Goal: Task Accomplishment & Management: Complete application form

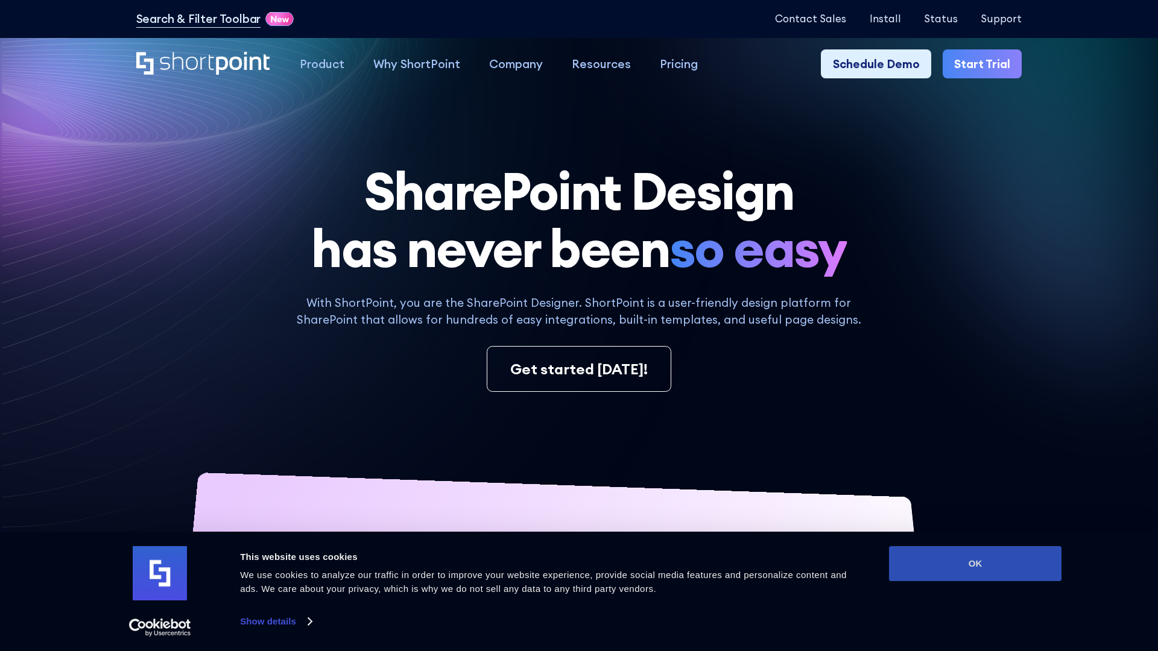
click at [975, 564] on button "OK" at bounding box center [975, 563] width 172 height 35
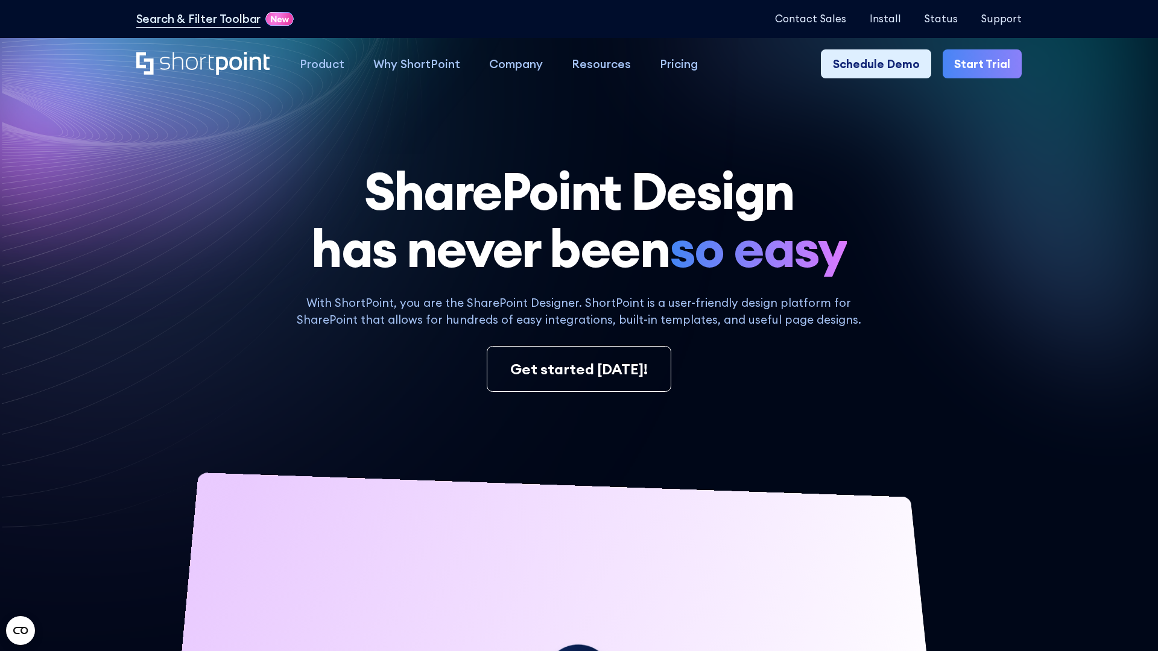
click at [983, 63] on link "Start Trial" at bounding box center [981, 63] width 79 height 29
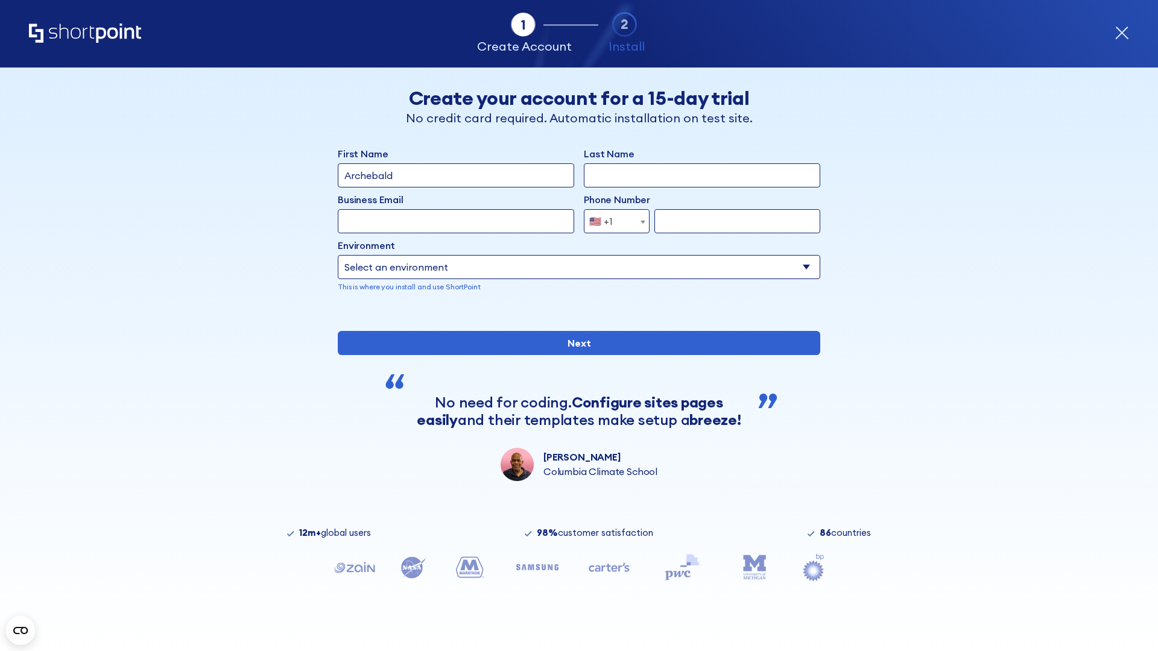
type input "Archebald"
type input "Berkuskv"
type input "2125556789"
select select "Microsoft 365"
type input "2125556789"
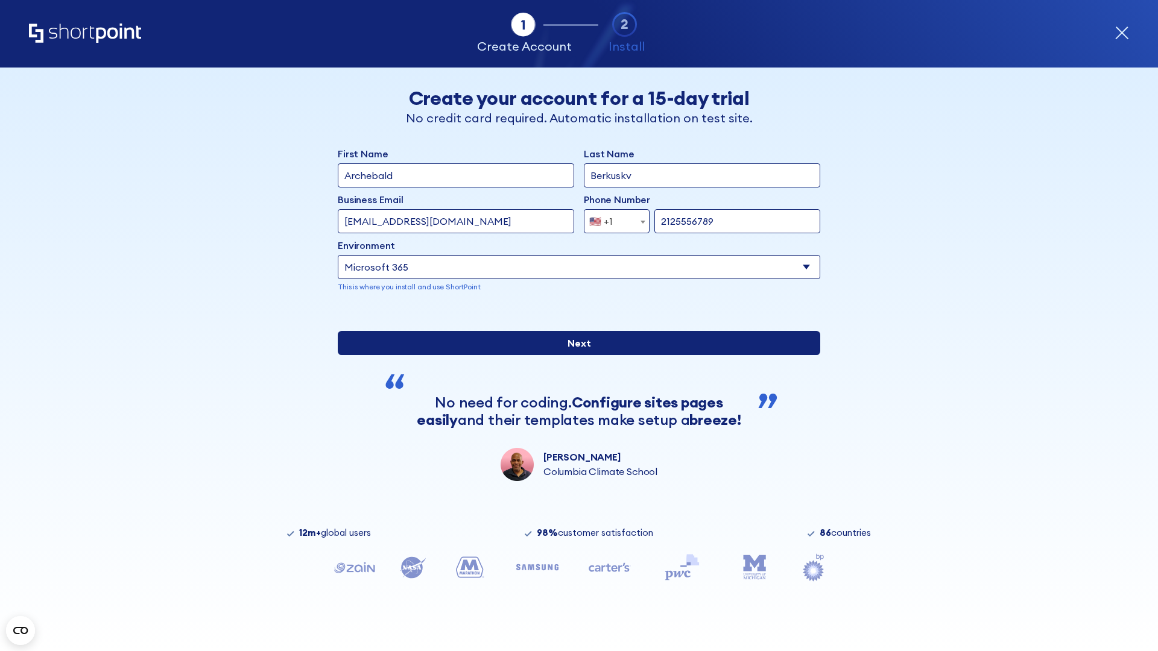
click at [579, 355] on input "Next" at bounding box center [579, 343] width 482 height 24
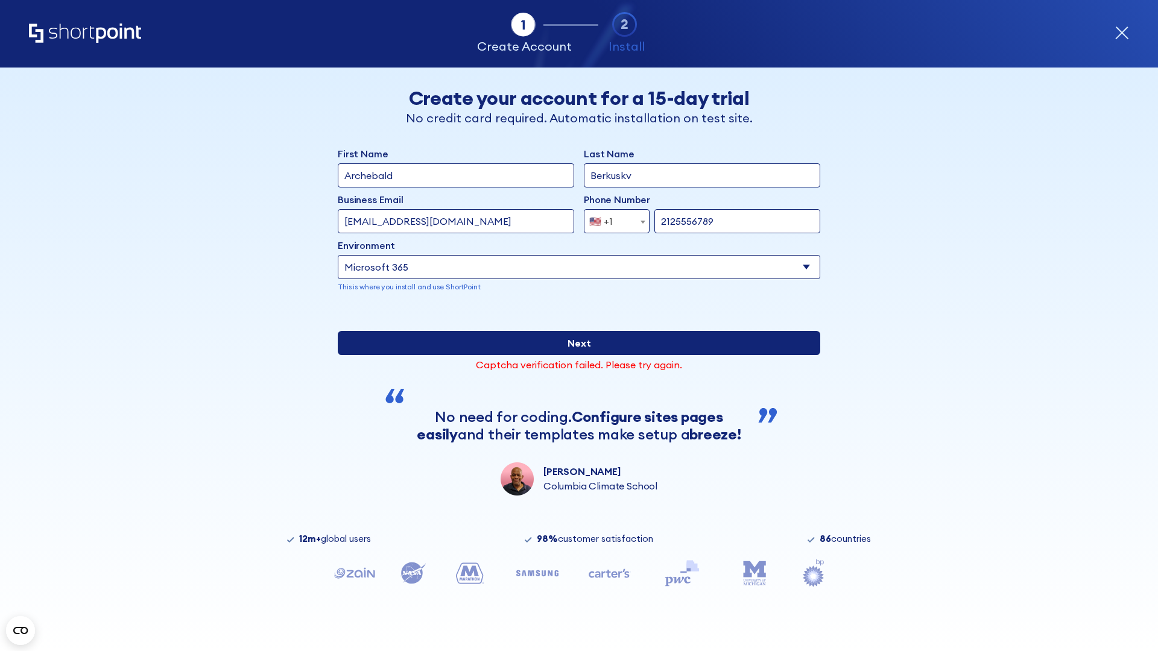
click at [579, 355] on input "Next" at bounding box center [579, 343] width 482 height 24
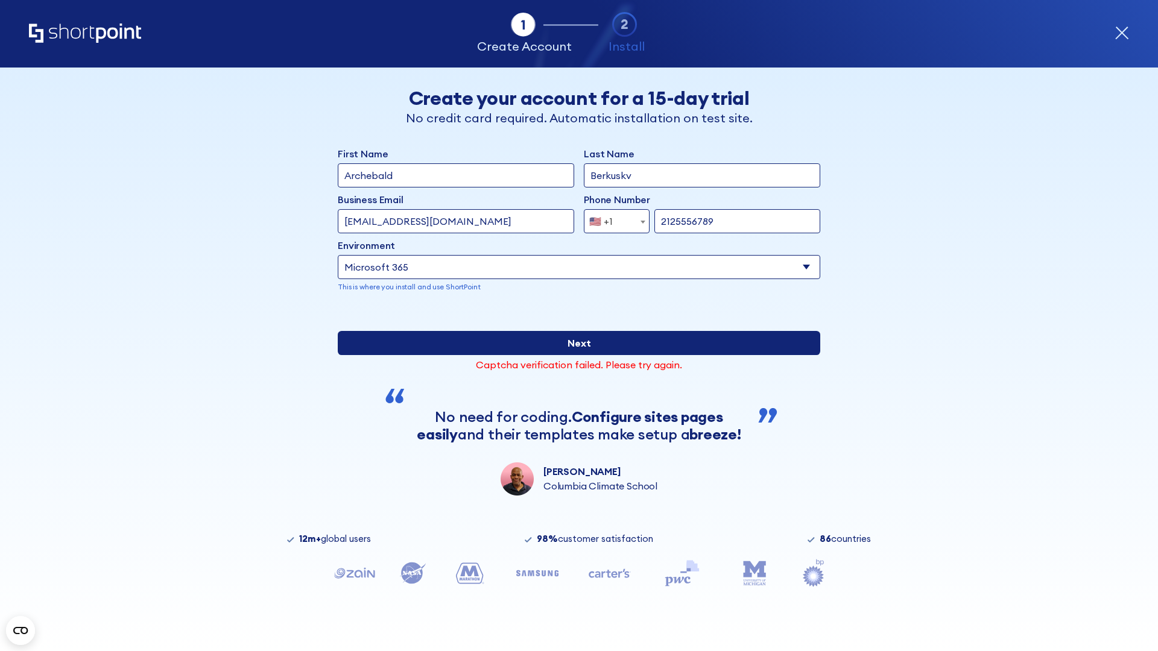
click at [579, 355] on input "Next" at bounding box center [579, 343] width 482 height 24
type input "[EMAIL_ADDRESS][DOMAIN_NAME]"
click at [579, 355] on input "Next" at bounding box center [579, 343] width 482 height 24
